Goal: Find specific page/section: Find specific page/section

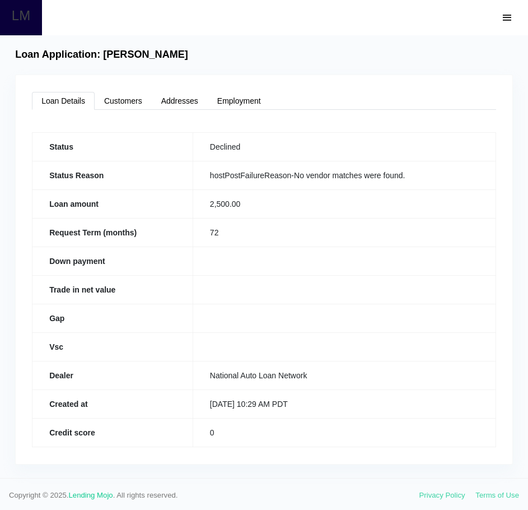
click at [29, 21] on link "LM" at bounding box center [21, 17] width 18 height 35
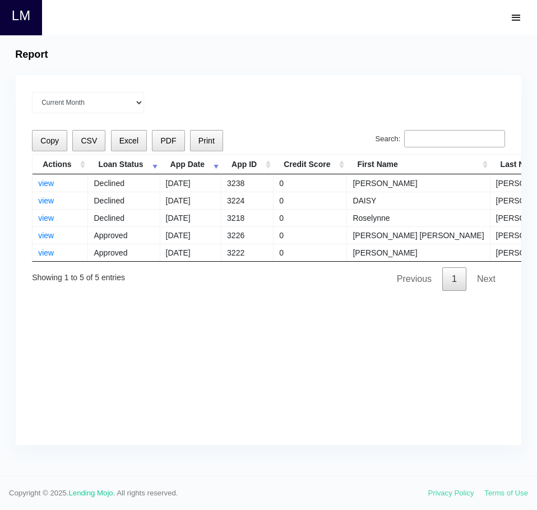
click at [254, 481] on footer "Copyright © 2025. Lending Mojo . All rights reserved. Privacy Policy Terms of U…" at bounding box center [268, 493] width 537 height 34
